Goal: Task Accomplishment & Management: Complete application form

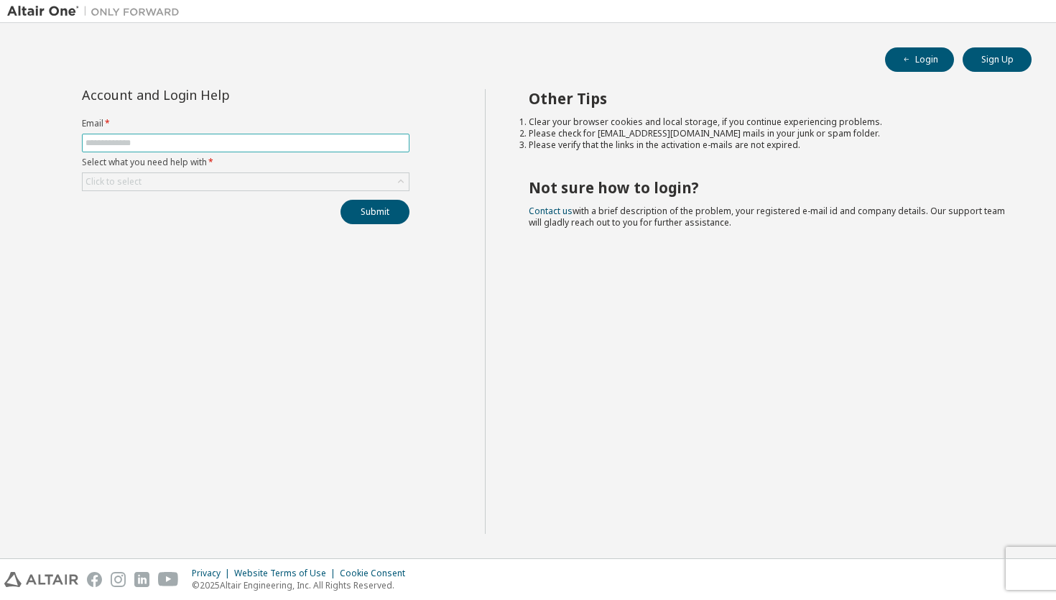
click at [273, 145] on input "text" at bounding box center [246, 142] width 320 height 11
click at [256, 177] on div "Click to select" at bounding box center [246, 181] width 326 height 17
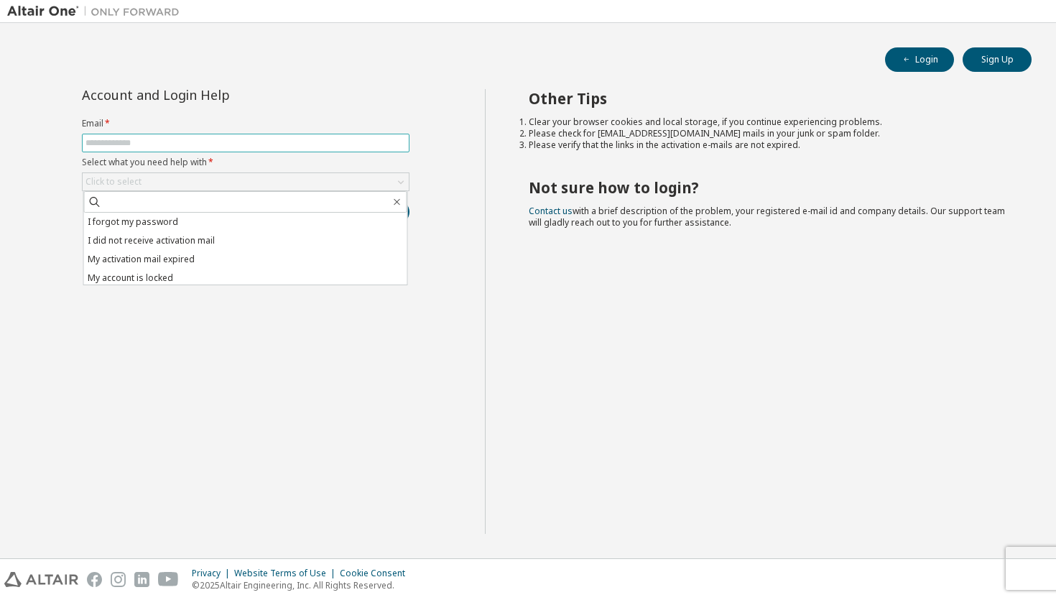
click at [264, 137] on input "text" at bounding box center [246, 142] width 320 height 11
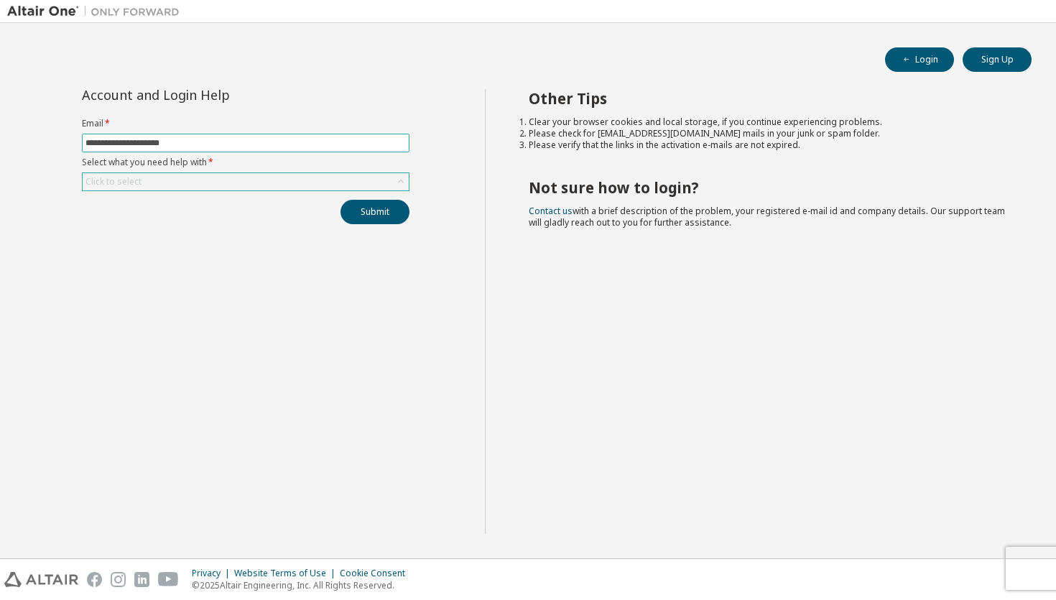
type input "**********"
click at [284, 173] on div "Click to select" at bounding box center [246, 181] width 326 height 17
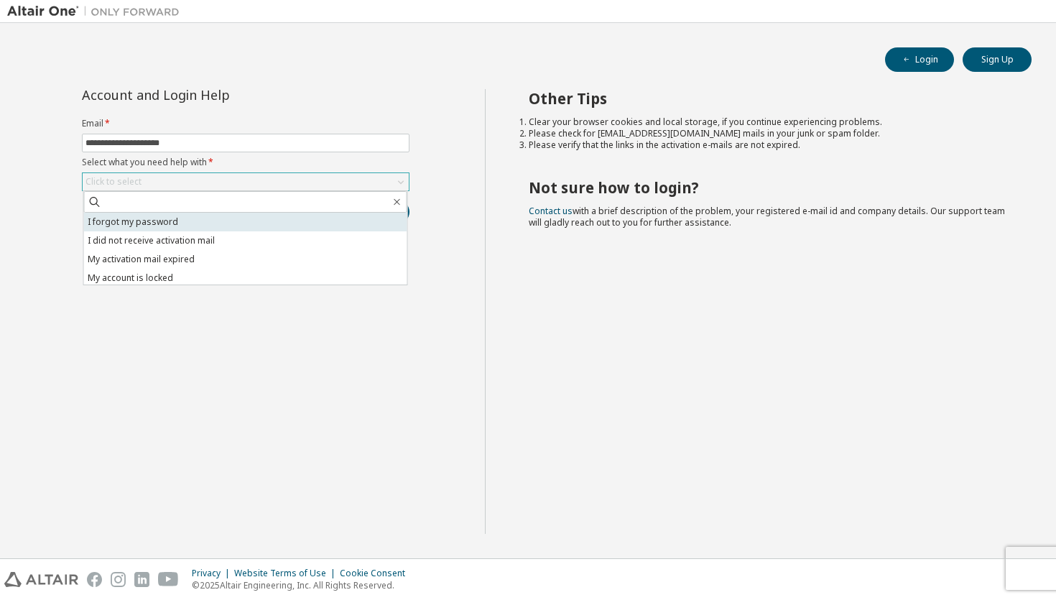
click at [213, 225] on li "I forgot my password" at bounding box center [245, 222] width 323 height 19
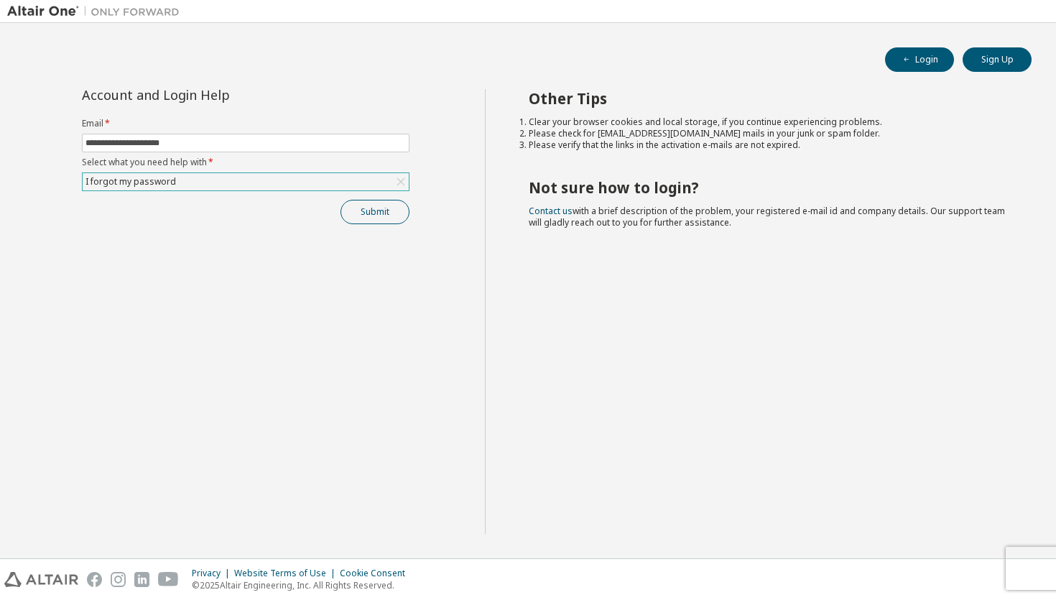
click at [394, 211] on button "Submit" at bounding box center [375, 212] width 69 height 24
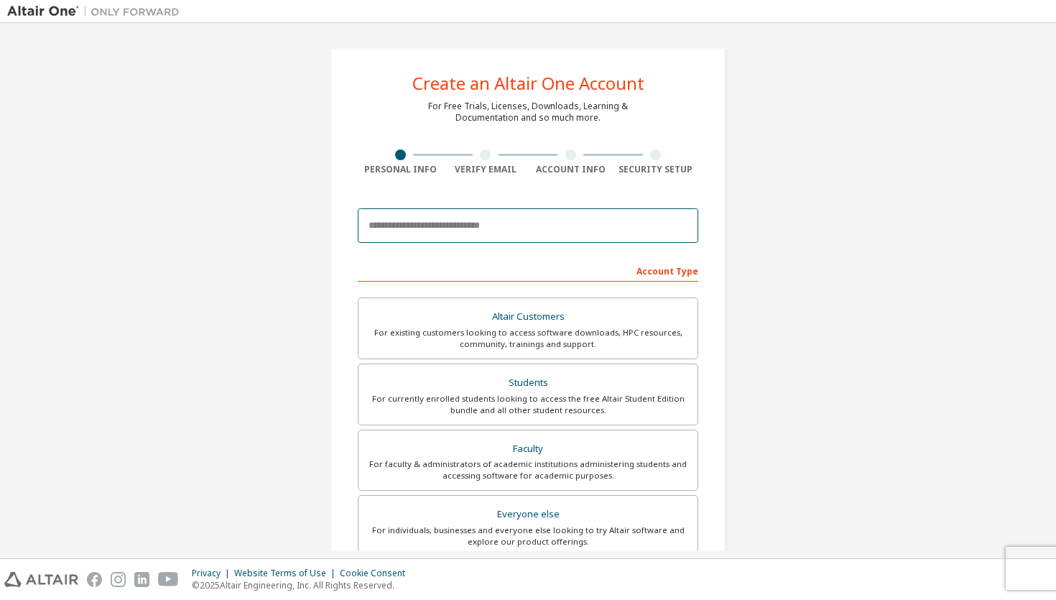
click at [501, 238] on input "email" at bounding box center [528, 225] width 341 height 34
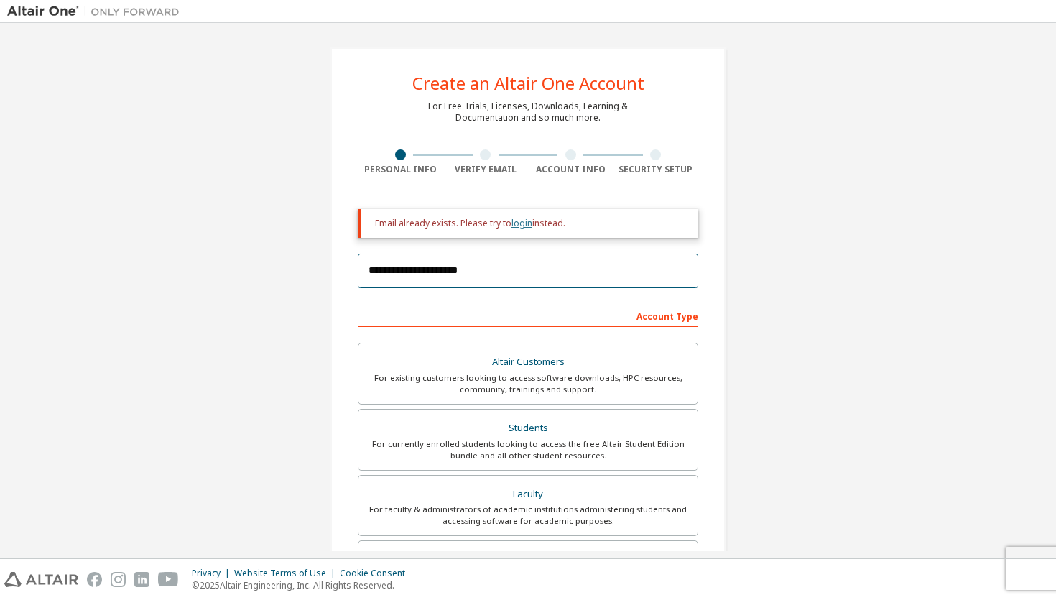
type input "**********"
click at [521, 228] on link "login" at bounding box center [522, 223] width 21 height 12
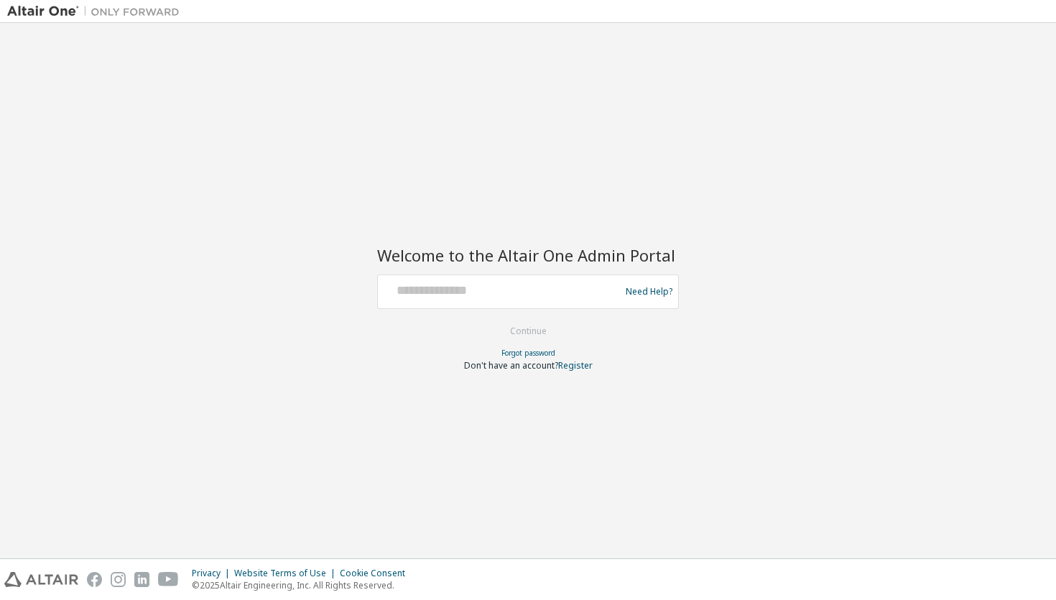
click at [495, 274] on div "Need Help?" at bounding box center [528, 291] width 302 height 34
click at [422, 296] on input "text" at bounding box center [501, 288] width 235 height 21
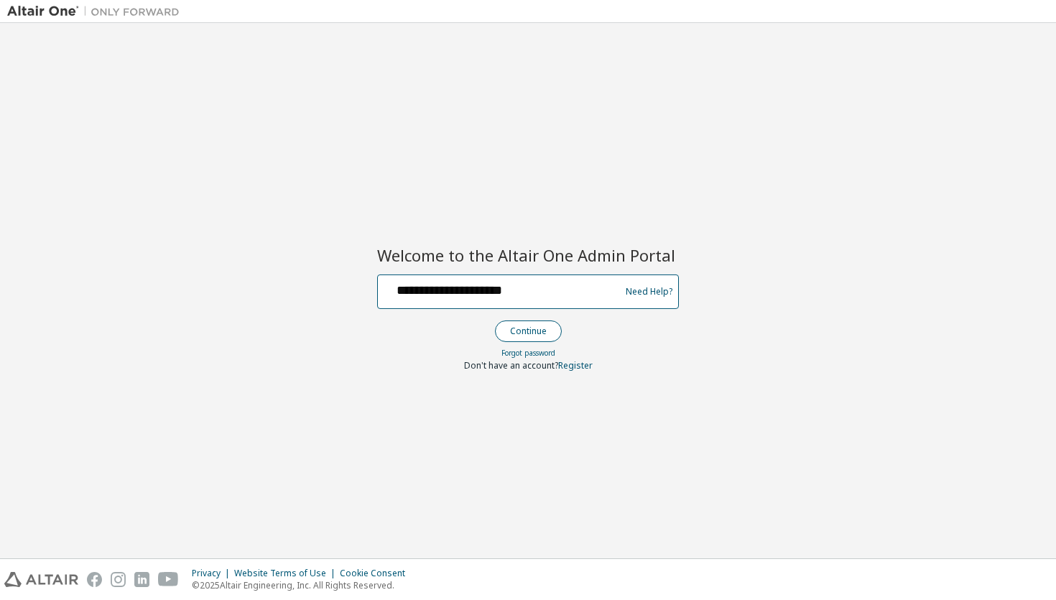
type input "**********"
click at [514, 341] on button "Continue" at bounding box center [528, 331] width 67 height 22
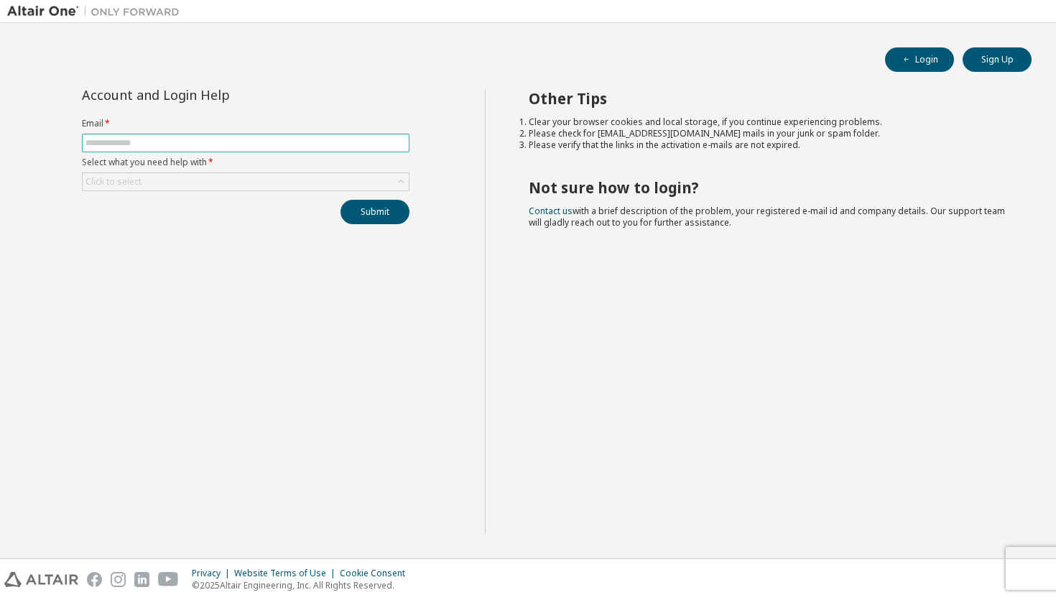
click at [374, 147] on input "text" at bounding box center [246, 142] width 320 height 11
click at [366, 180] on div "Click to select" at bounding box center [246, 181] width 326 height 17
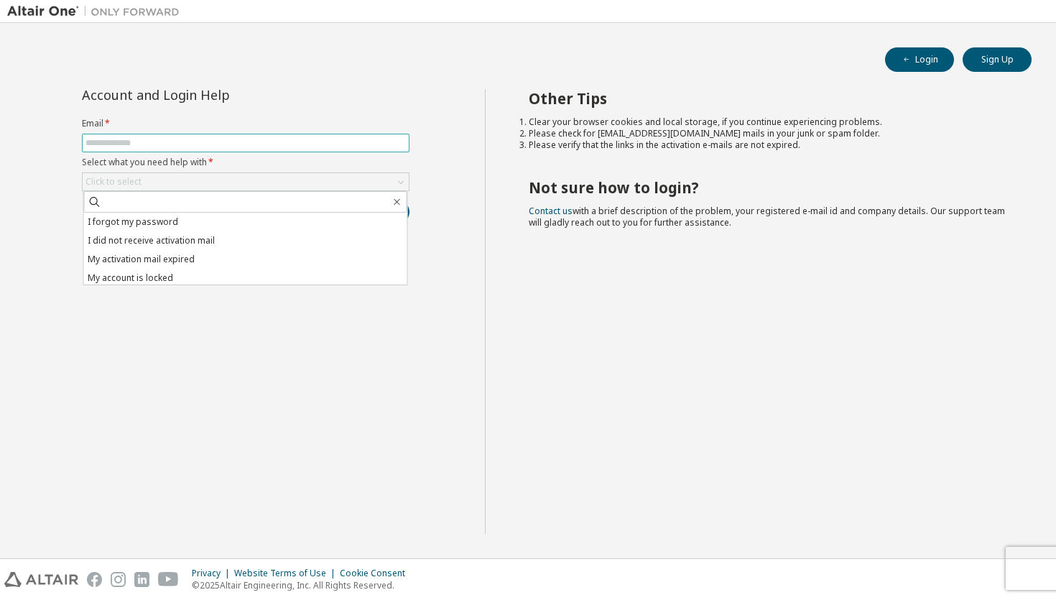
click at [306, 139] on input "text" at bounding box center [246, 142] width 320 height 11
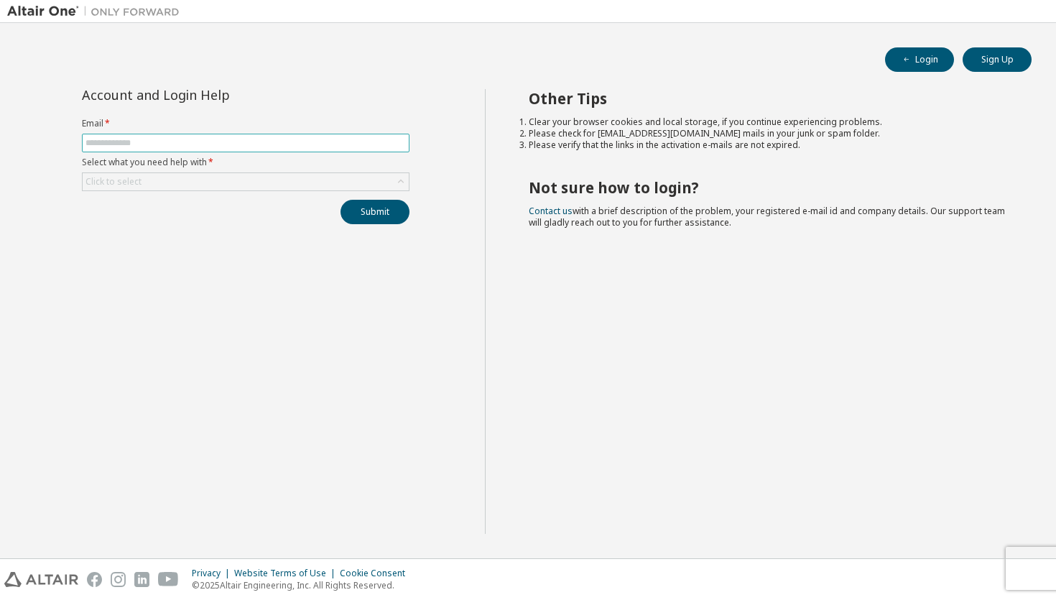
click at [306, 139] on input "text" at bounding box center [246, 142] width 320 height 11
click at [285, 144] on input "text" at bounding box center [246, 142] width 320 height 11
type input "**********"
click at [240, 171] on form "**********" at bounding box center [246, 154] width 328 height 73
click at [218, 180] on div "Click to select" at bounding box center [246, 181] width 326 height 17
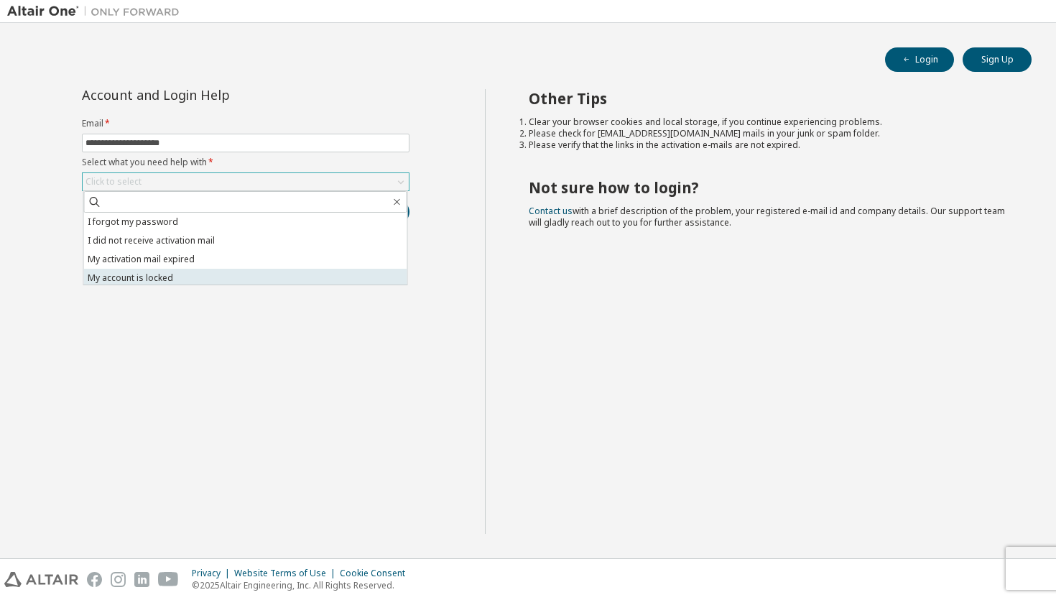
click at [162, 272] on li "My account is locked" at bounding box center [245, 278] width 323 height 19
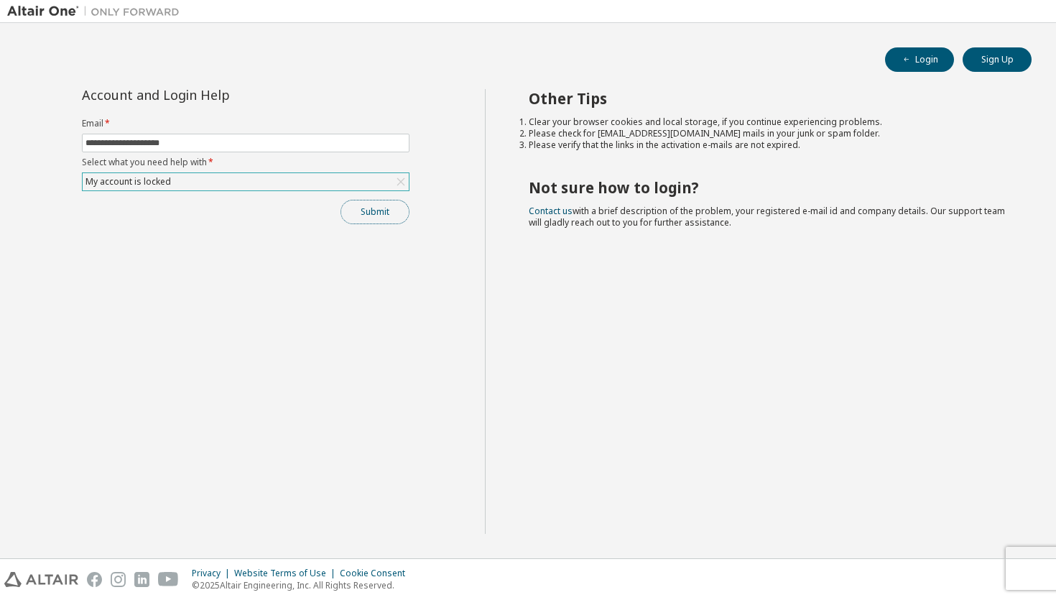
click at [384, 211] on button "Submit" at bounding box center [375, 212] width 69 height 24
click at [815, 458] on div "Other Tips Clear your browser cookies and local storage, if you continue experi…" at bounding box center [767, 311] width 565 height 445
click at [1023, 561] on icon "button" at bounding box center [1026, 560] width 9 height 9
click at [360, 204] on button "Submit" at bounding box center [375, 212] width 69 height 24
click at [966, 560] on link "Altair support" at bounding box center [951, 561] width 57 height 12
